Goal: Entertainment & Leisure: Browse casually

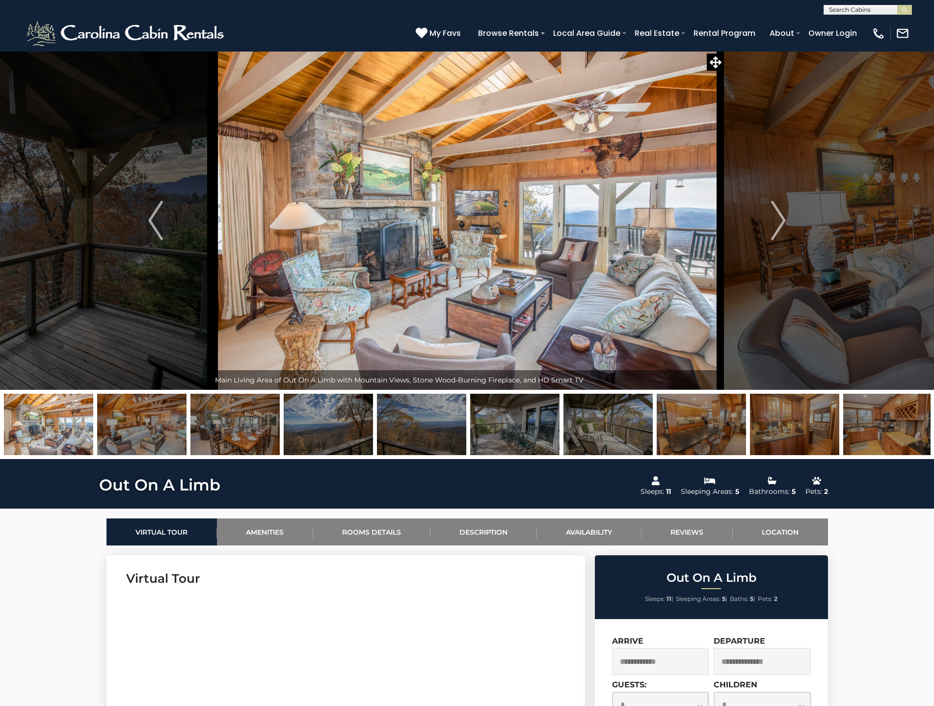
click at [149, 429] on img at bounding box center [141, 424] width 89 height 61
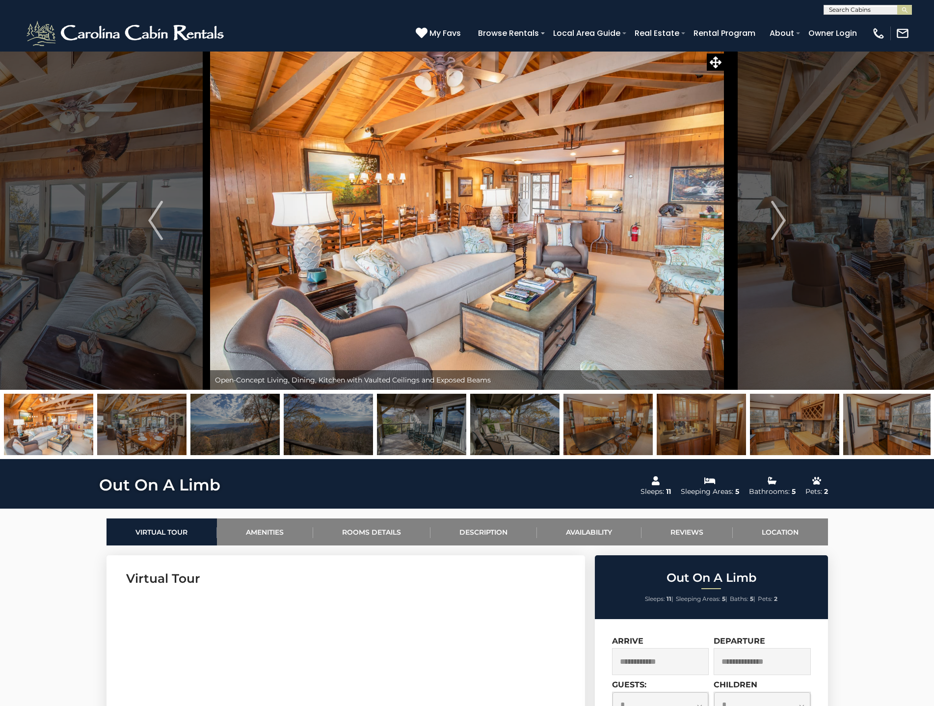
click at [233, 430] on img at bounding box center [234, 424] width 89 height 61
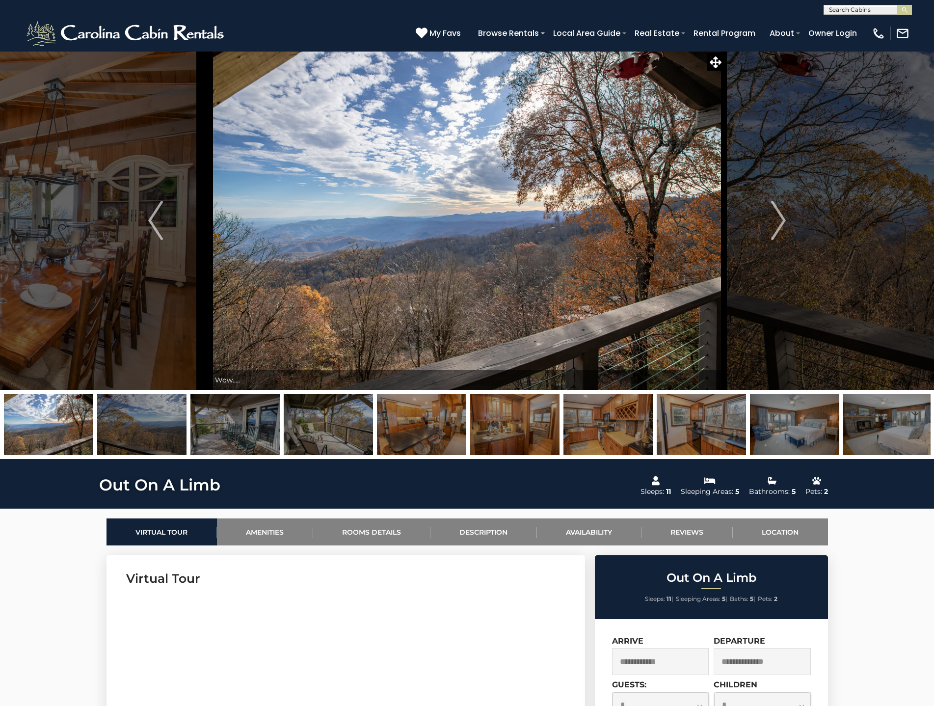
click at [235, 427] on img at bounding box center [234, 424] width 89 height 61
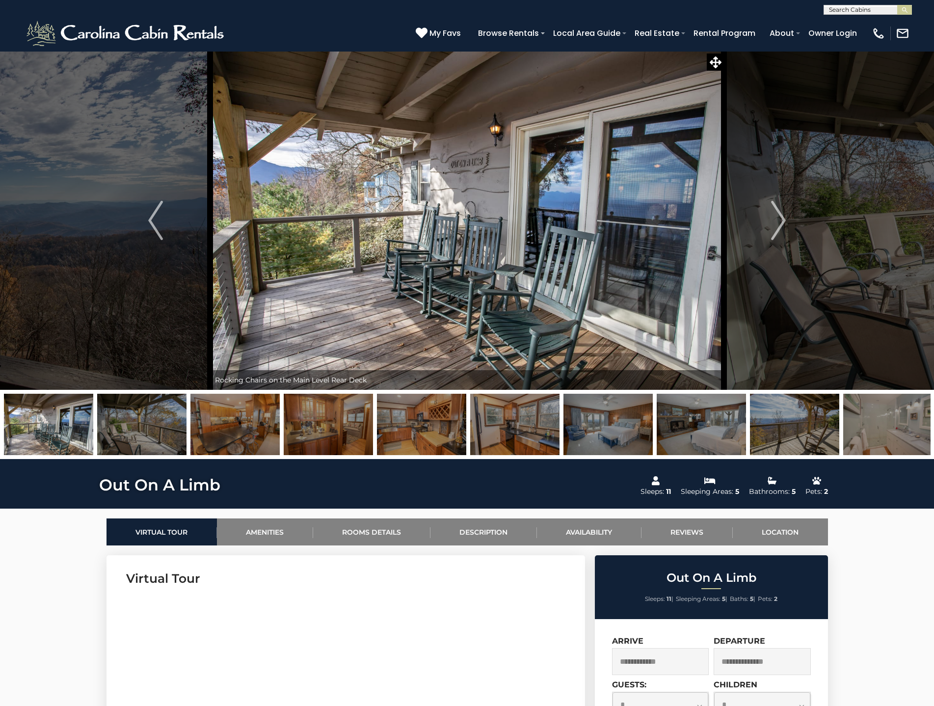
click at [234, 428] on img at bounding box center [234, 424] width 89 height 61
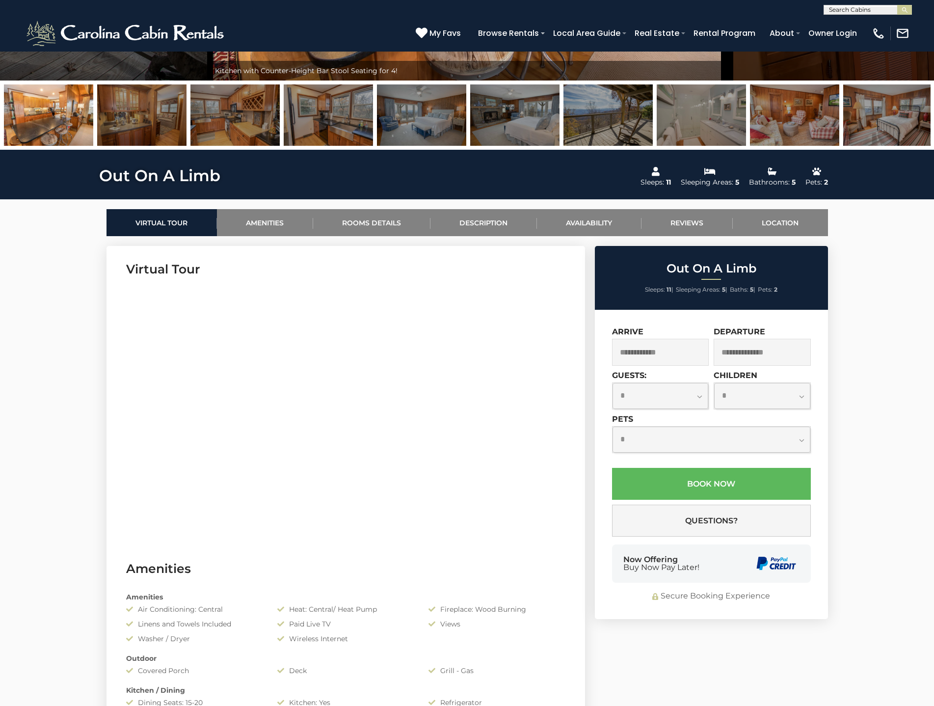
scroll to position [295, 0]
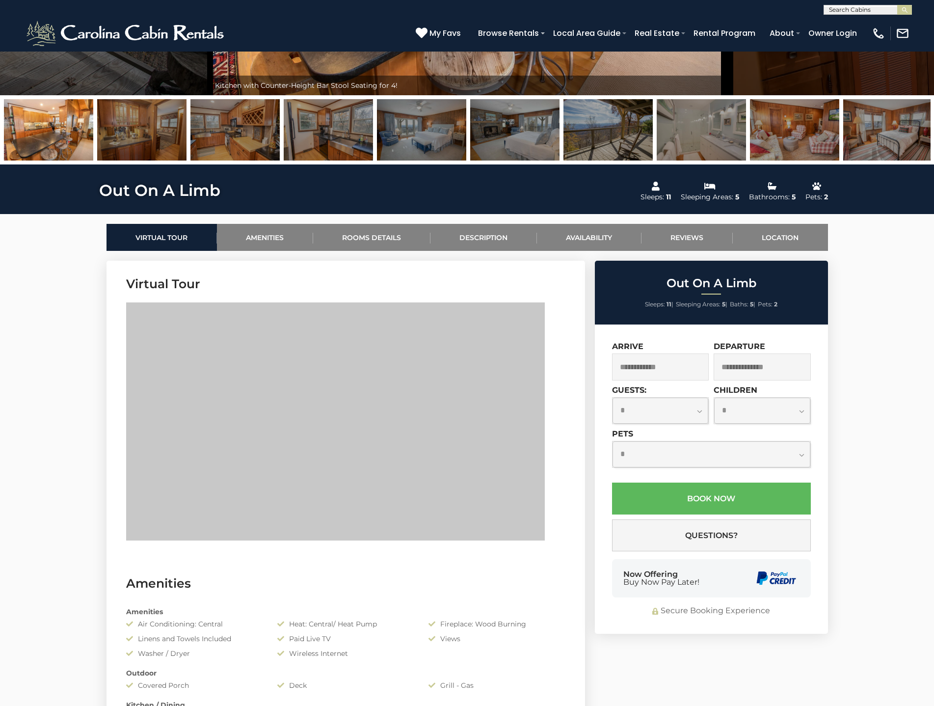
drag, startPoint x: 125, startPoint y: 435, endPoint x: 562, endPoint y: 419, distance: 437.2
click at [562, 419] on section "Virtual Tour" at bounding box center [346, 410] width 479 height 299
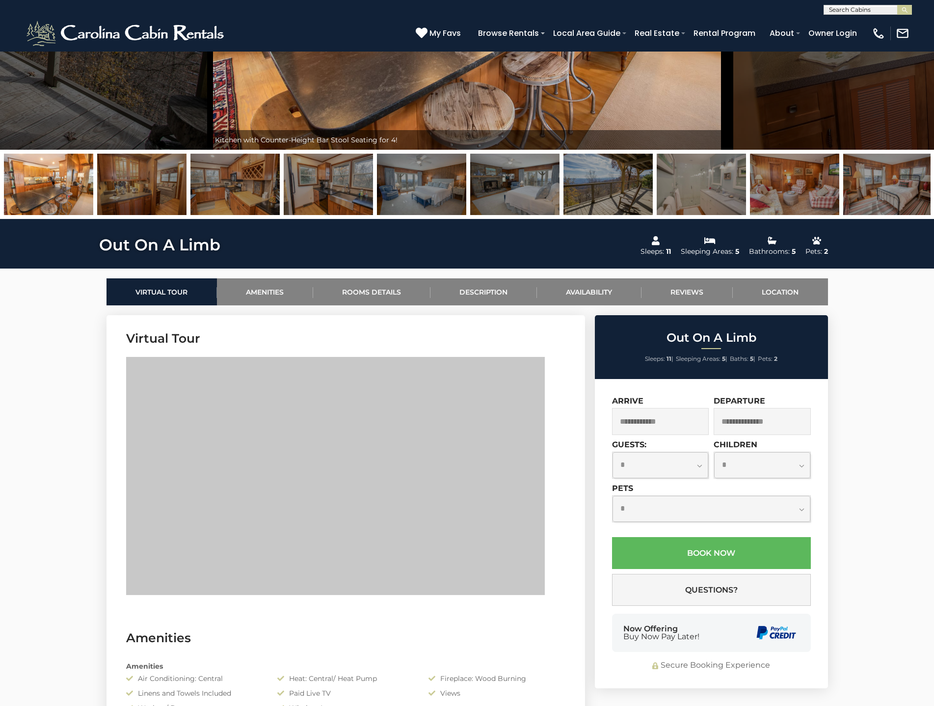
scroll to position [0, 0]
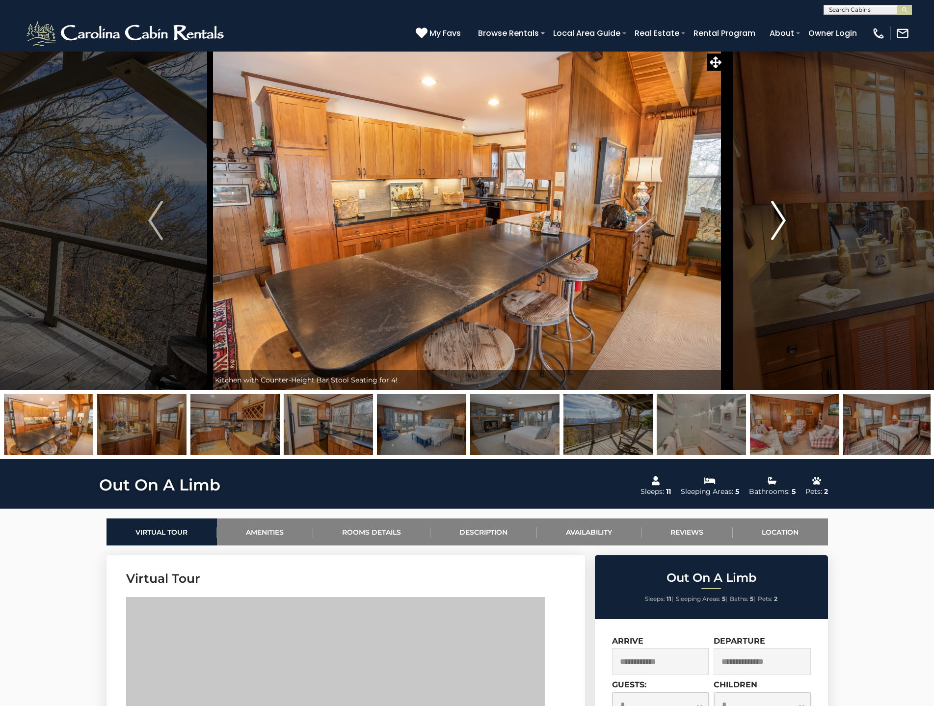
click at [772, 214] on img "Next" at bounding box center [778, 220] width 15 height 39
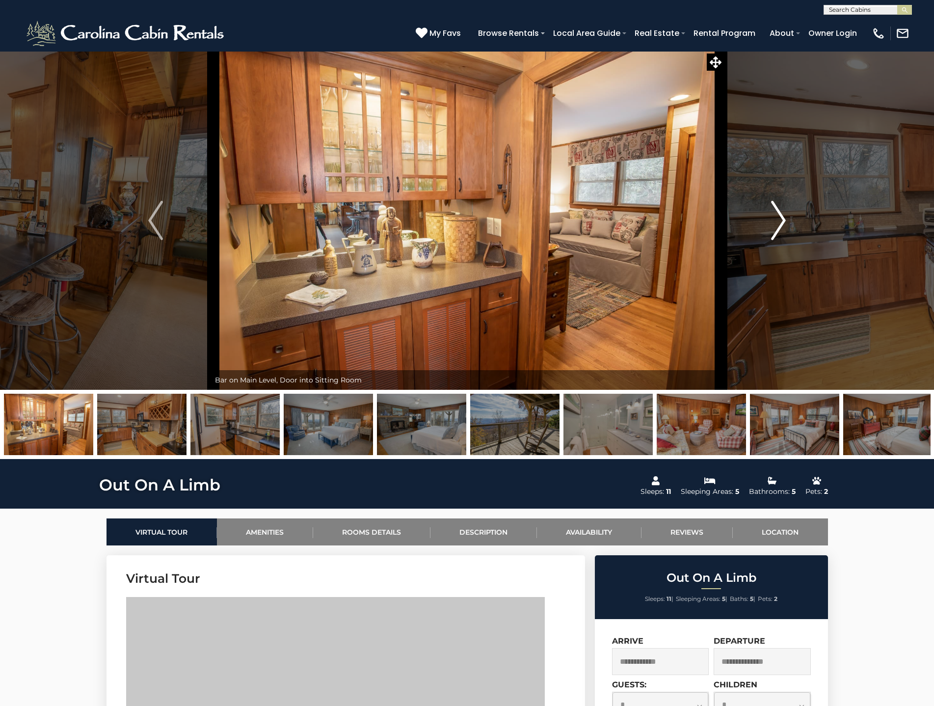
click at [772, 214] on img "Next" at bounding box center [778, 220] width 15 height 39
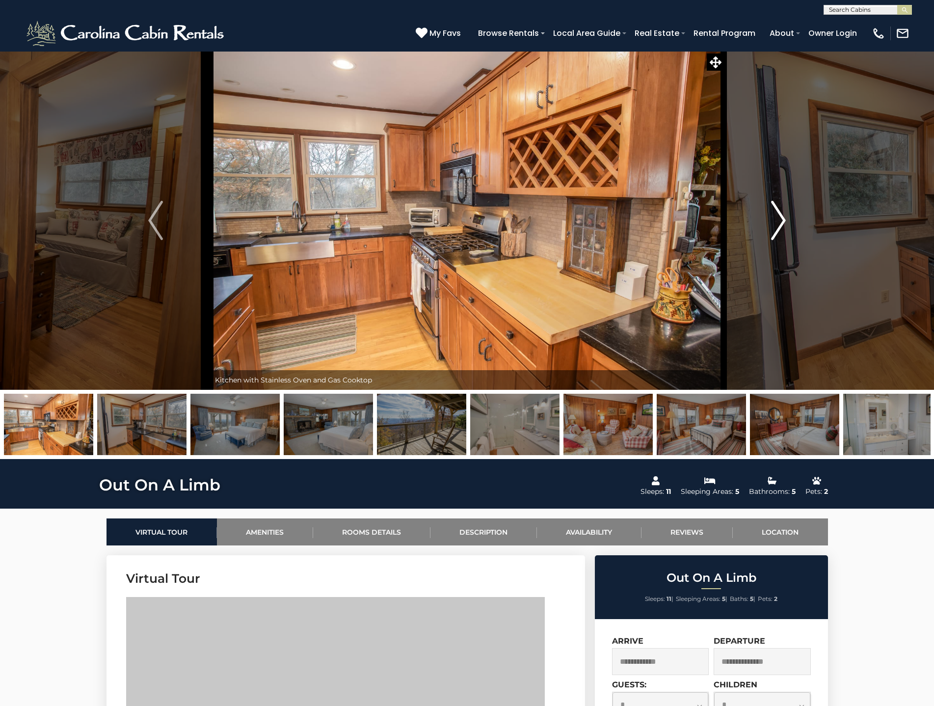
click at [772, 214] on img "Next" at bounding box center [778, 220] width 15 height 39
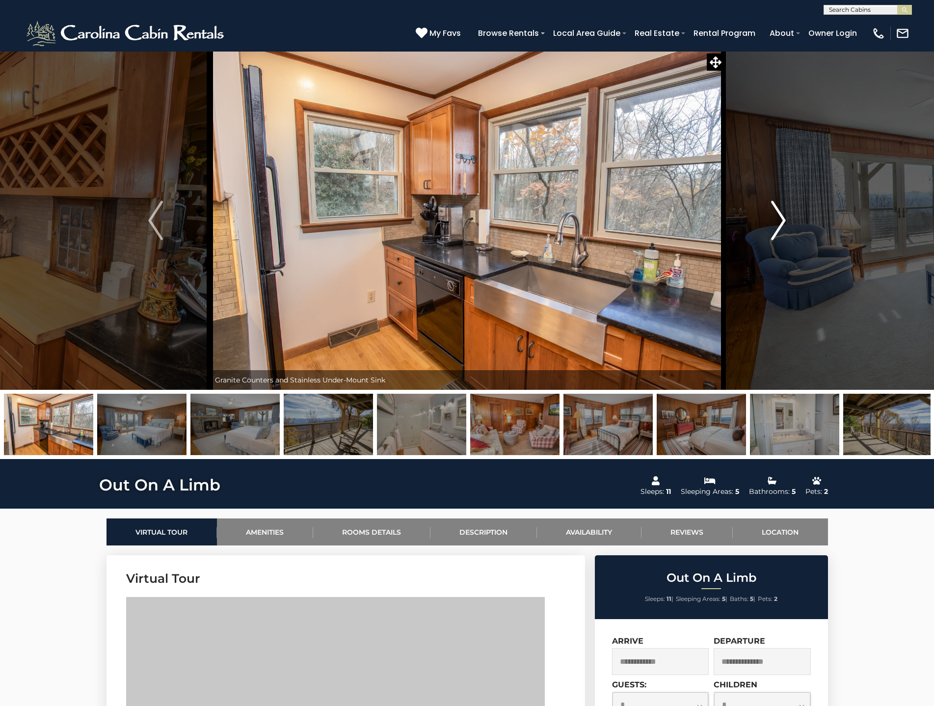
click at [772, 214] on img "Next" at bounding box center [778, 220] width 15 height 39
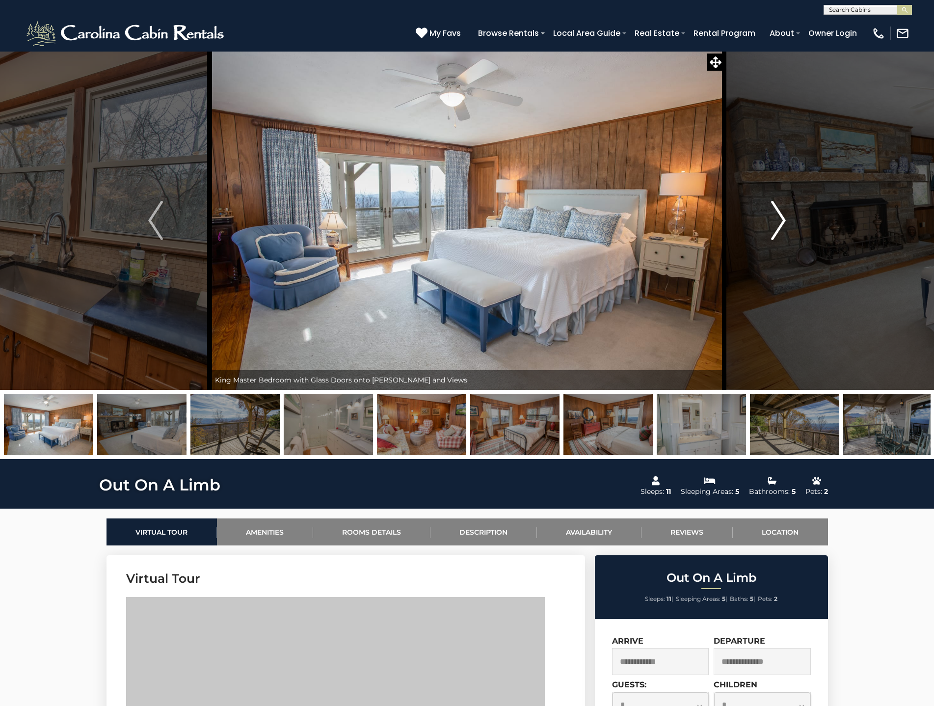
click at [772, 214] on img "Next" at bounding box center [778, 220] width 15 height 39
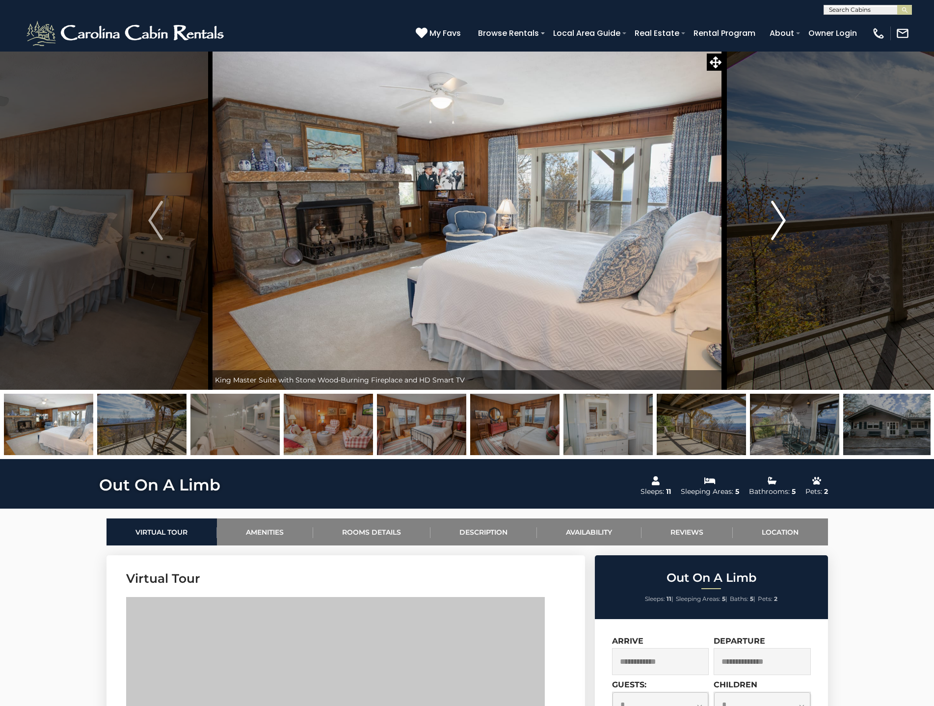
click at [772, 214] on img "Next" at bounding box center [778, 220] width 15 height 39
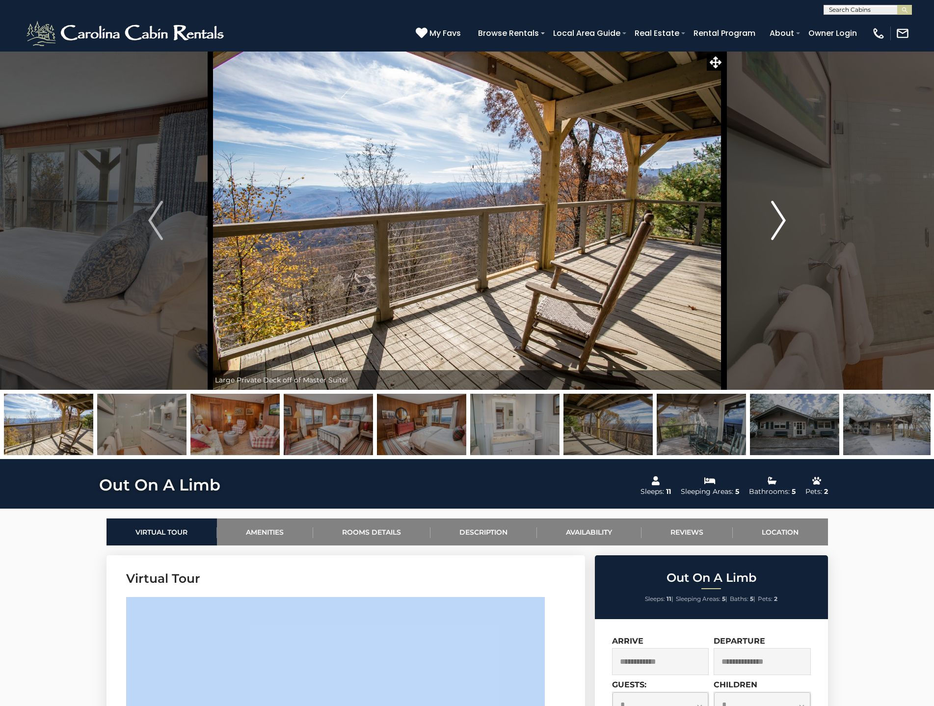
click at [772, 214] on img "Next" at bounding box center [778, 220] width 15 height 39
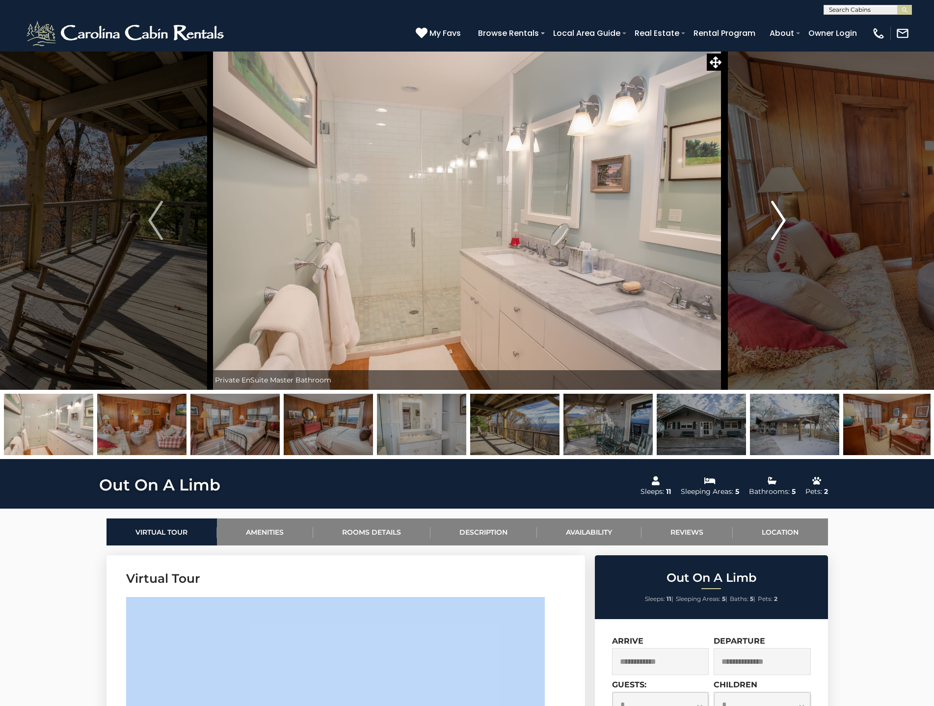
click at [772, 214] on img "Next" at bounding box center [778, 220] width 15 height 39
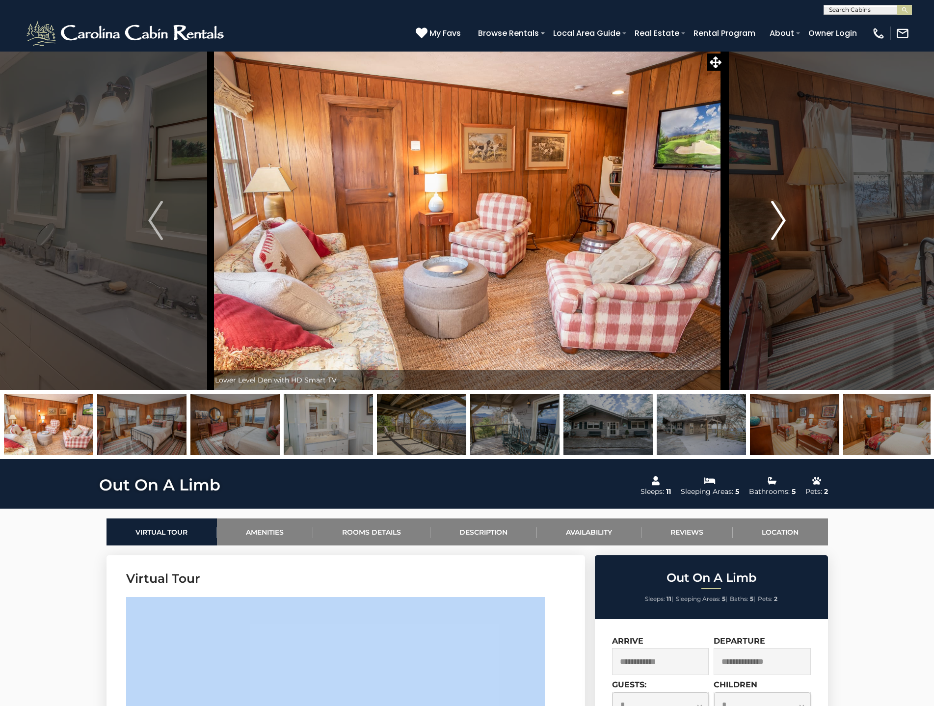
click at [772, 214] on img "Next" at bounding box center [778, 220] width 15 height 39
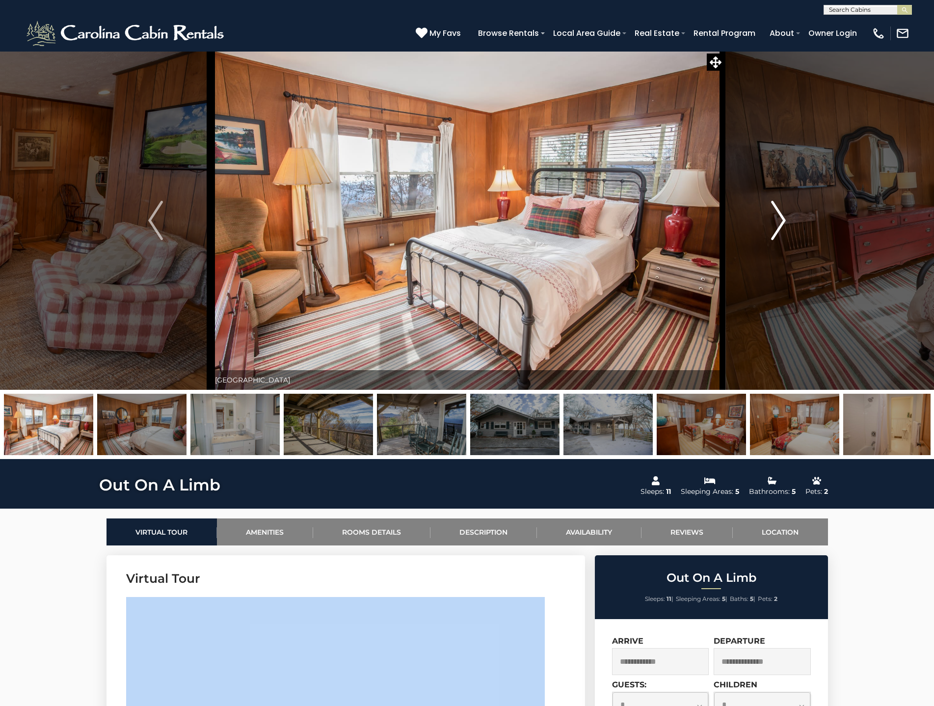
click at [772, 214] on img "Next" at bounding box center [778, 220] width 15 height 39
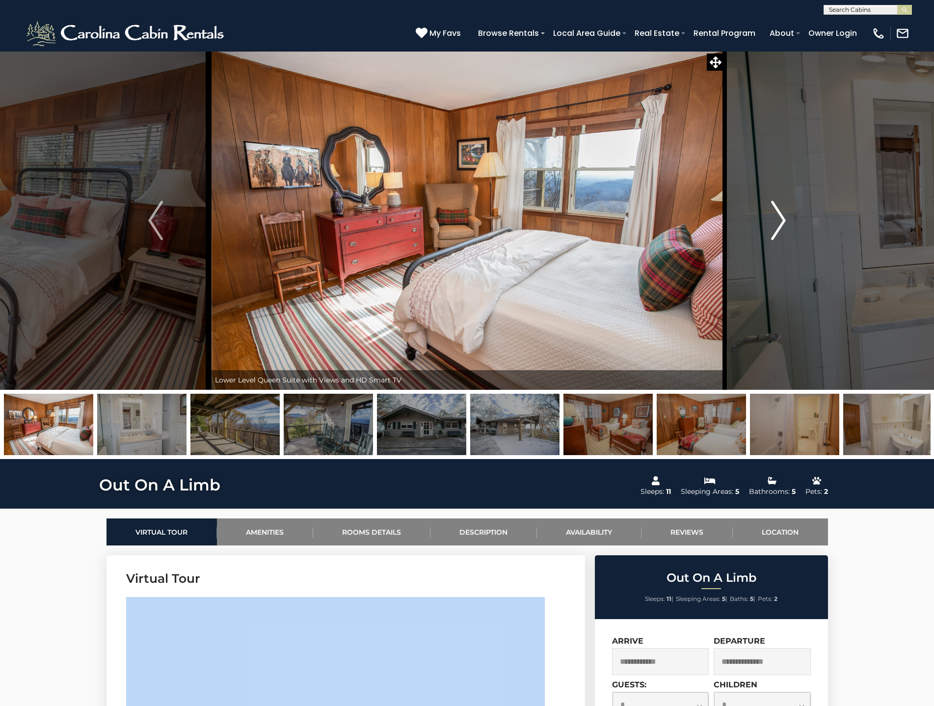
click at [772, 214] on img "Next" at bounding box center [778, 220] width 15 height 39
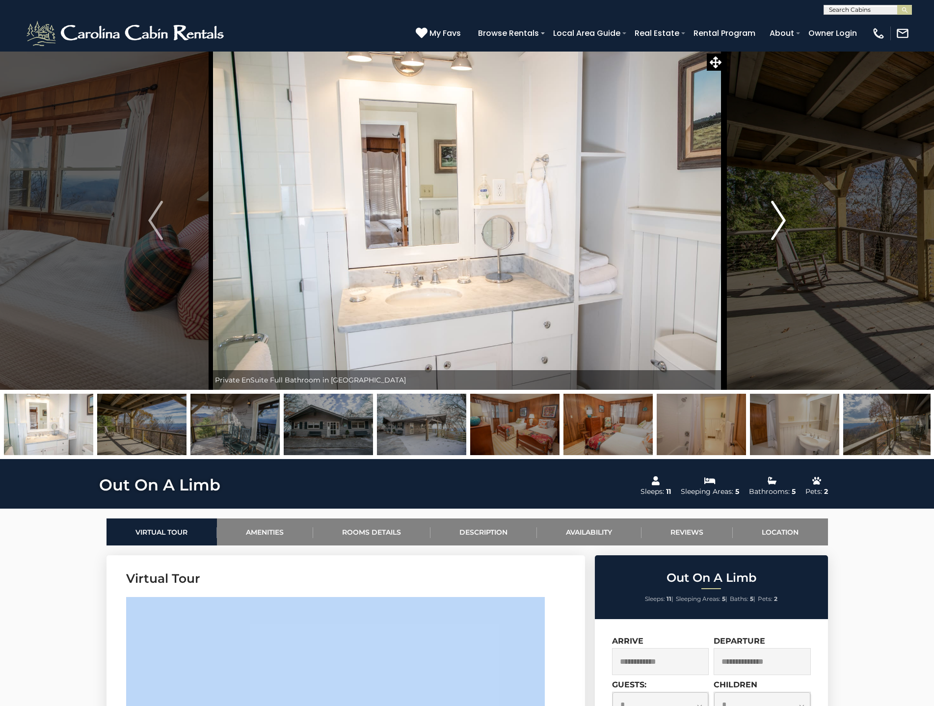
click at [772, 214] on img "Next" at bounding box center [778, 220] width 15 height 39
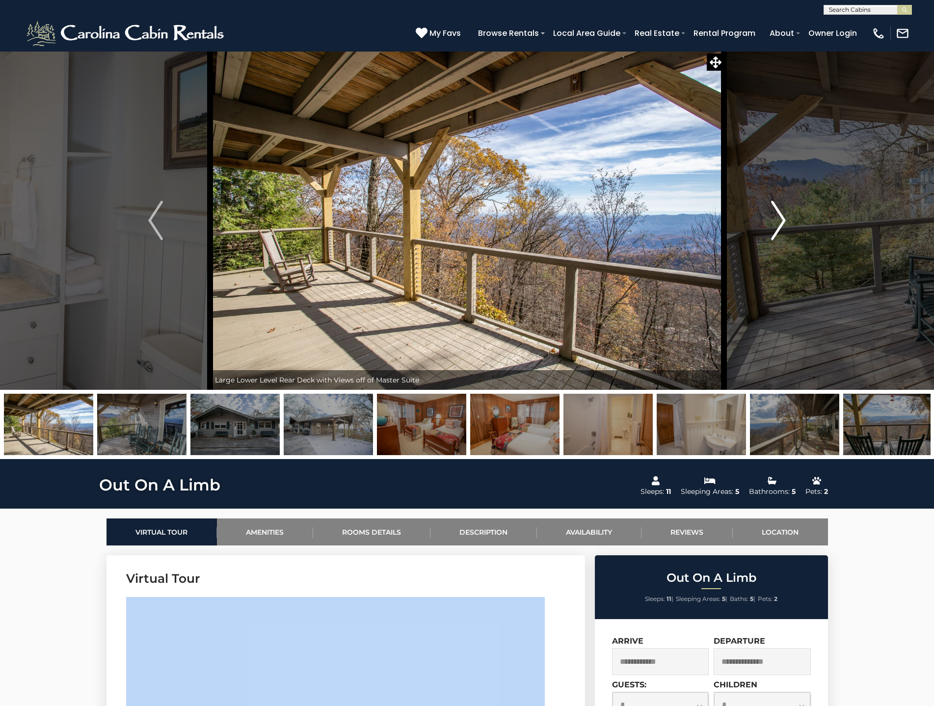
click at [772, 214] on img "Next" at bounding box center [778, 220] width 15 height 39
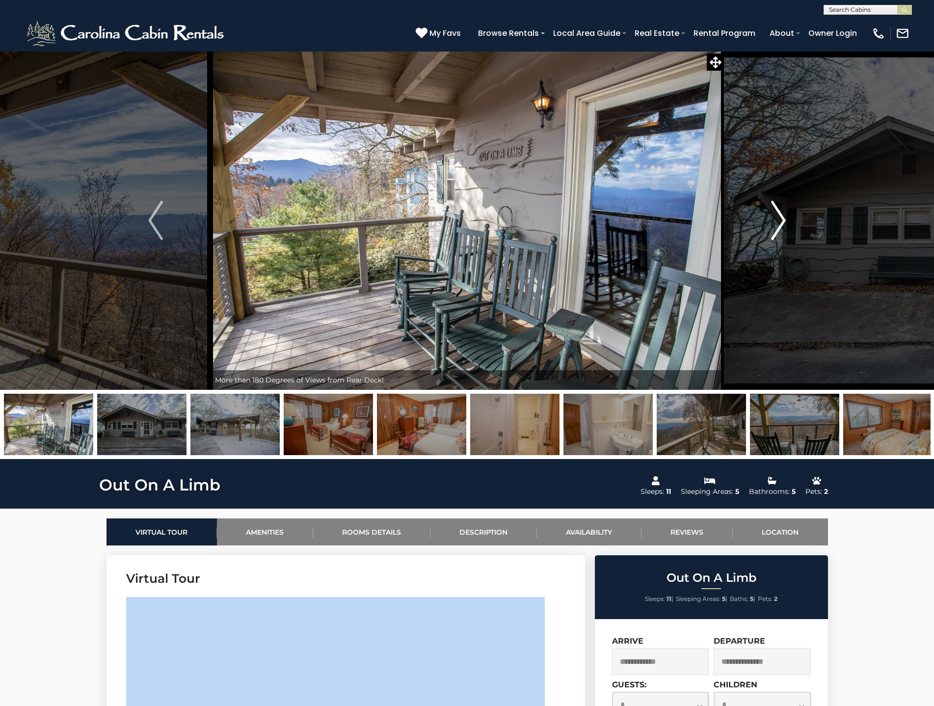
click at [772, 214] on img "Next" at bounding box center [778, 220] width 15 height 39
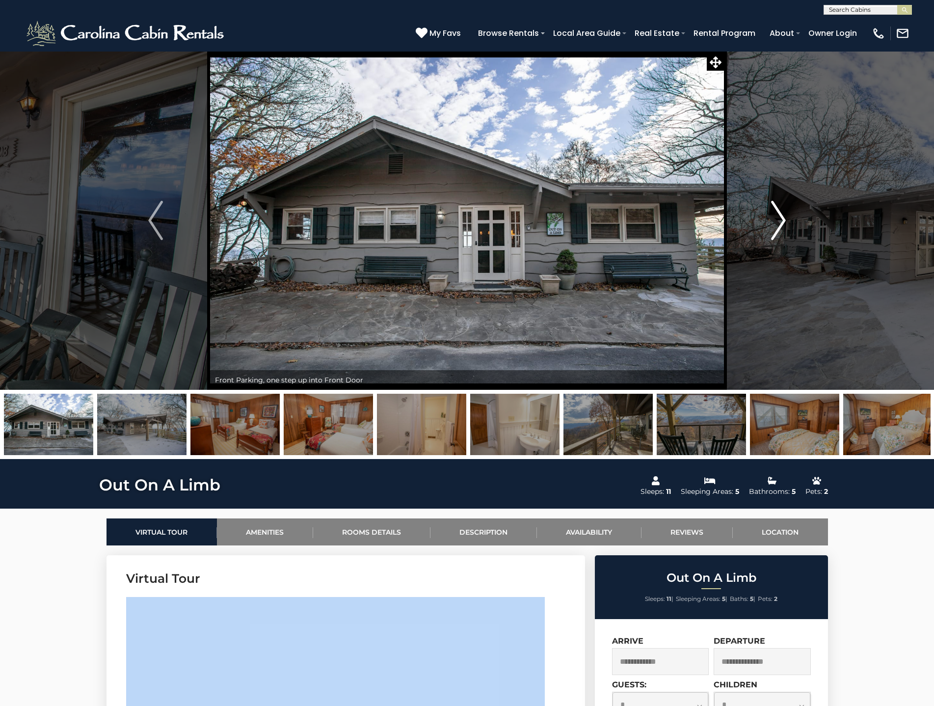
click at [785, 217] on img "Next" at bounding box center [778, 220] width 15 height 39
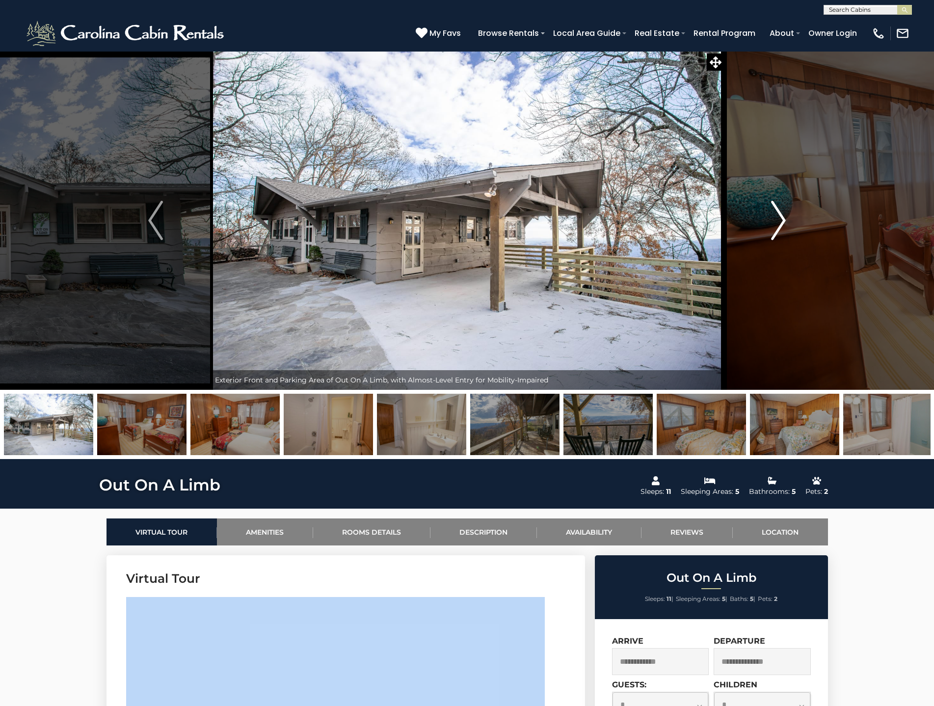
click at [785, 217] on img "Next" at bounding box center [778, 220] width 15 height 39
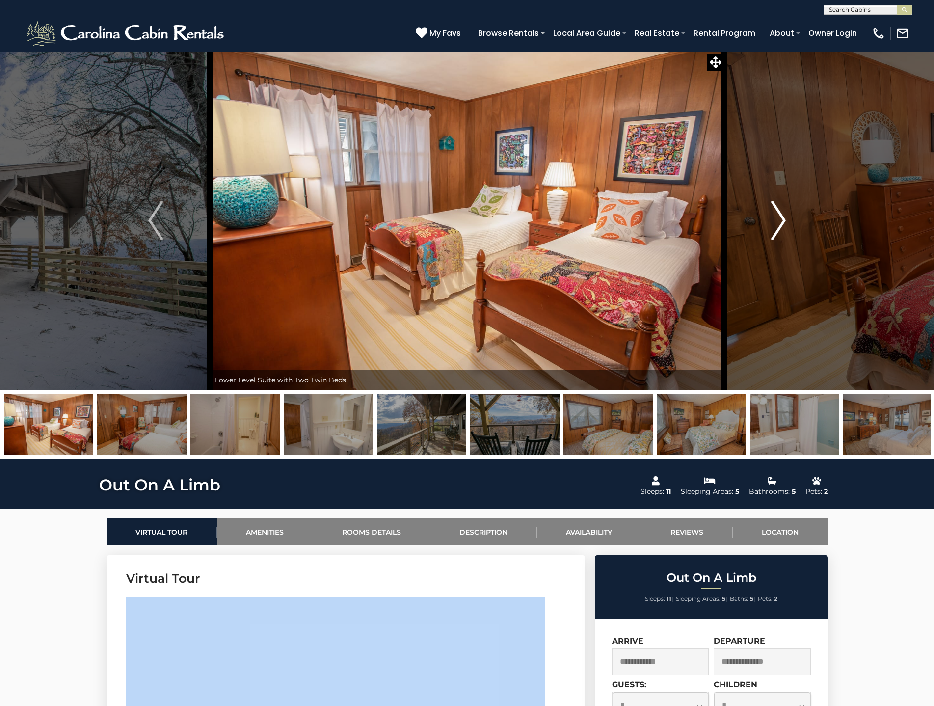
click at [785, 217] on img "Next" at bounding box center [778, 220] width 15 height 39
